Goal: Book appointment/travel/reservation

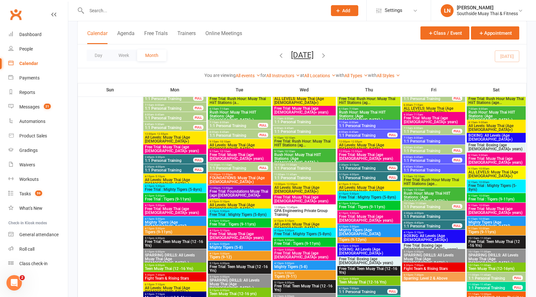
scroll to position [683, 0]
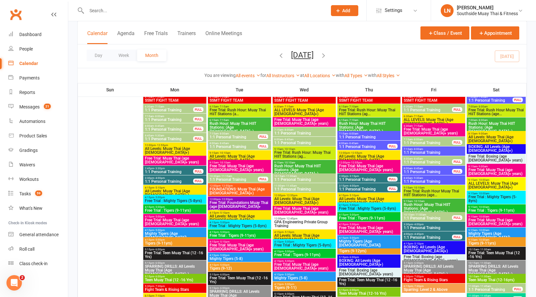
click at [374, 136] on span "1:1 Personal Training" at bounding box center [369, 137] width 61 height 4
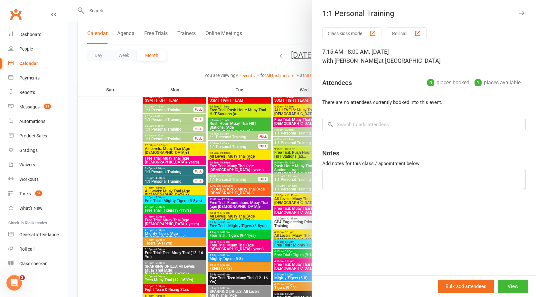
click at [275, 87] on div at bounding box center [302, 148] width 468 height 297
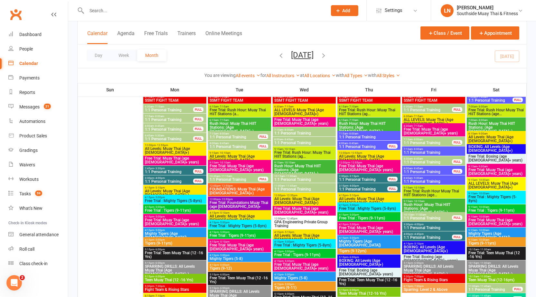
click at [437, 168] on span "8:00am - 8:45am" at bounding box center [428, 168] width 49 height 3
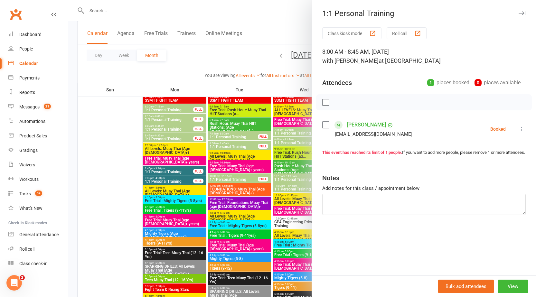
click at [278, 132] on div at bounding box center [302, 148] width 468 height 297
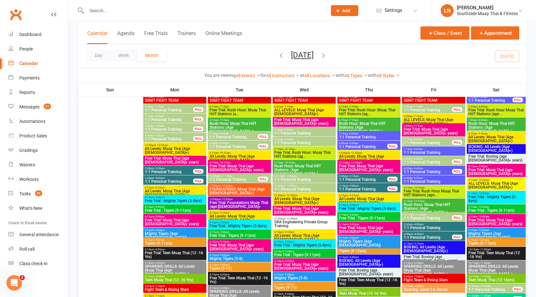
click at [375, 144] on span "8:00am - 8:45am" at bounding box center [363, 143] width 49 height 3
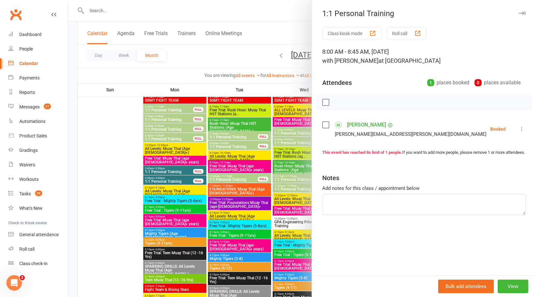
click at [283, 177] on div at bounding box center [302, 148] width 468 height 297
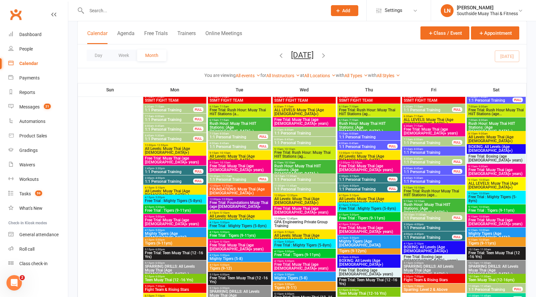
click at [365, 132] on span "7:15am - 8:00am" at bounding box center [369, 133] width 61 height 3
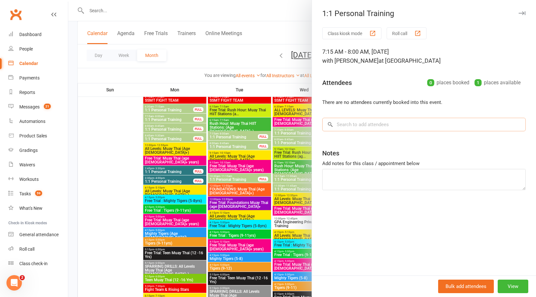
click at [374, 126] on input "search" at bounding box center [424, 125] width 204 height 14
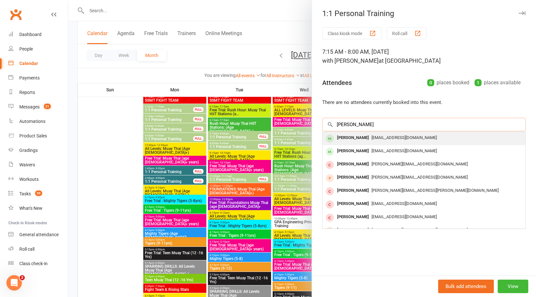
type input "[PERSON_NAME]"
click at [360, 143] on div "[PERSON_NAME] [EMAIL_ADDRESS][DOMAIN_NAME]" at bounding box center [424, 138] width 203 height 13
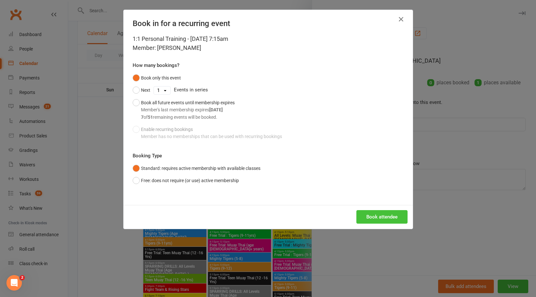
click at [376, 220] on button "Book attendee" at bounding box center [382, 217] width 51 height 14
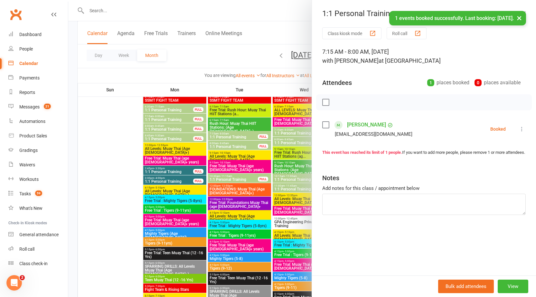
click at [242, 50] on div at bounding box center [302, 148] width 468 height 297
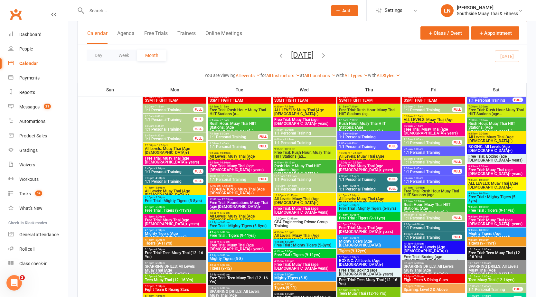
click at [361, 133] on span "7:15am - 8:00am" at bounding box center [369, 133] width 61 height 3
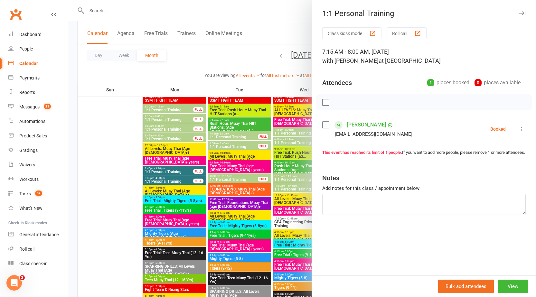
click at [221, 48] on div at bounding box center [302, 148] width 468 height 297
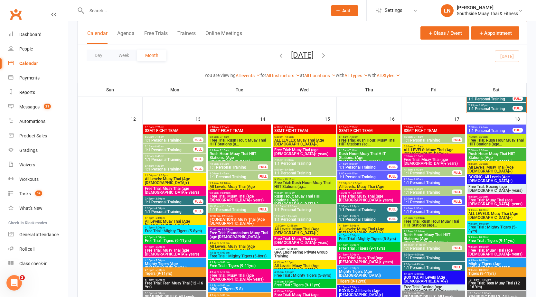
scroll to position [664, 0]
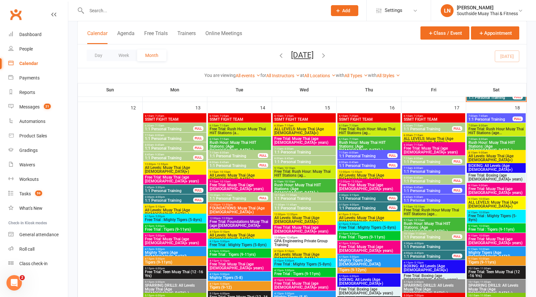
click at [115, 12] on input "text" at bounding box center [204, 10] width 238 height 9
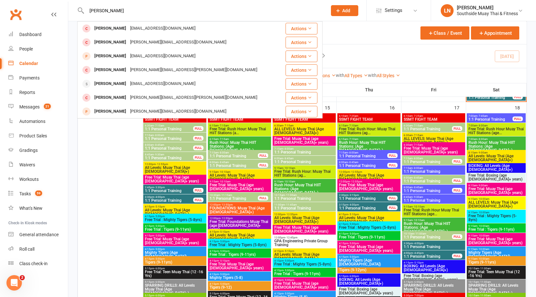
type input "alex hicks"
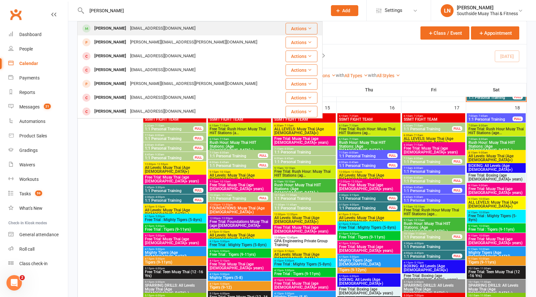
click at [106, 28] on div "Alex Hicks" at bounding box center [110, 28] width 36 height 9
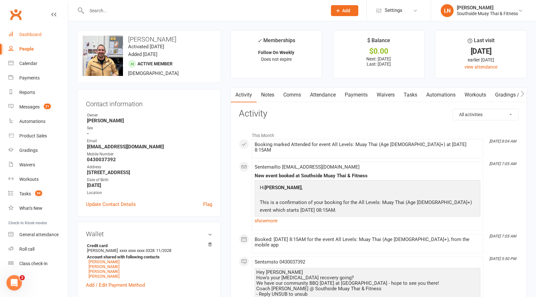
click at [37, 33] on div "Dashboard" at bounding box center [30, 34] width 22 height 5
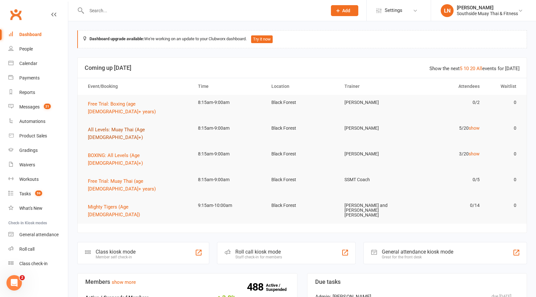
click at [129, 127] on span "All Levels: Muay Thai (Age [DEMOGRAPHIC_DATA]+)" at bounding box center [116, 134] width 57 height 14
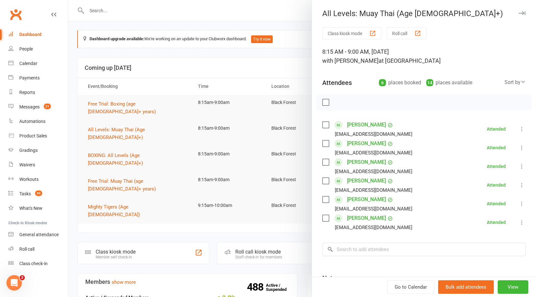
click at [519, 13] on icon "button" at bounding box center [522, 13] width 7 height 4
